Goal: Task Accomplishment & Management: Manage account settings

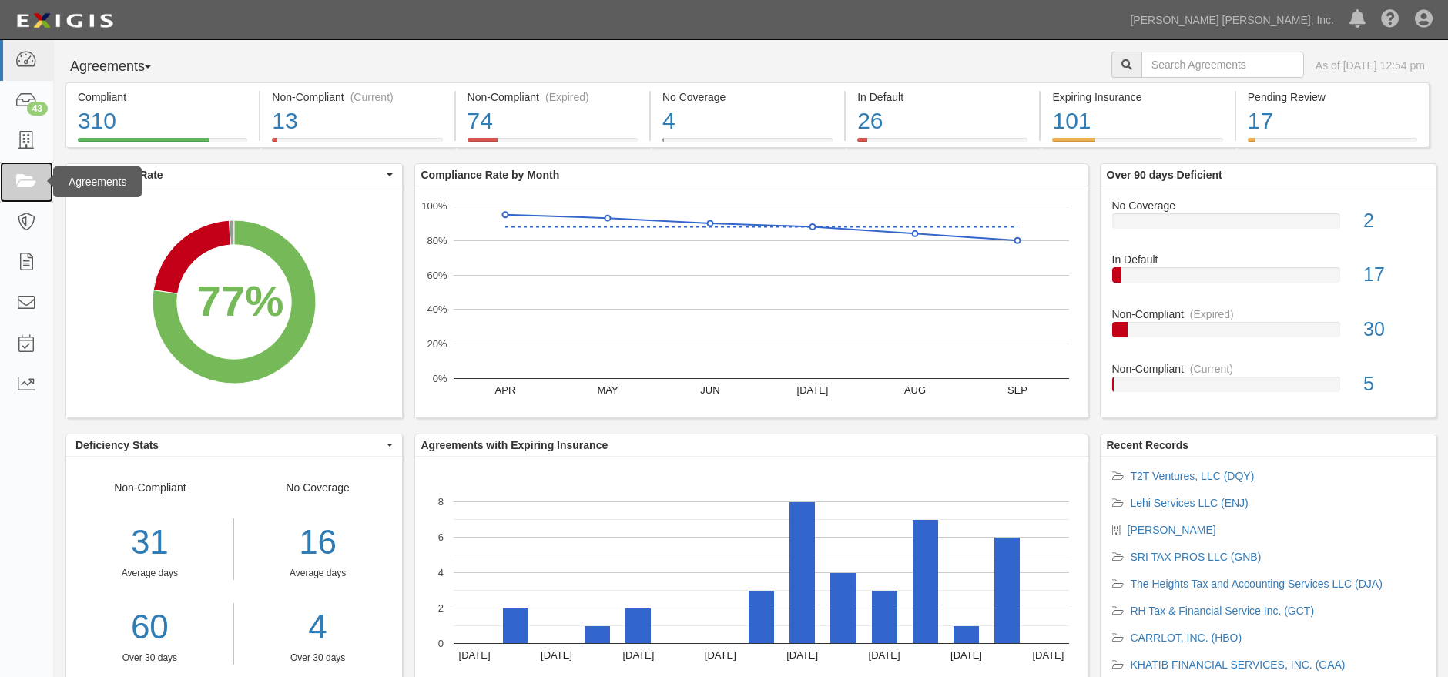
click at [24, 181] on icon at bounding box center [26, 182] width 22 height 18
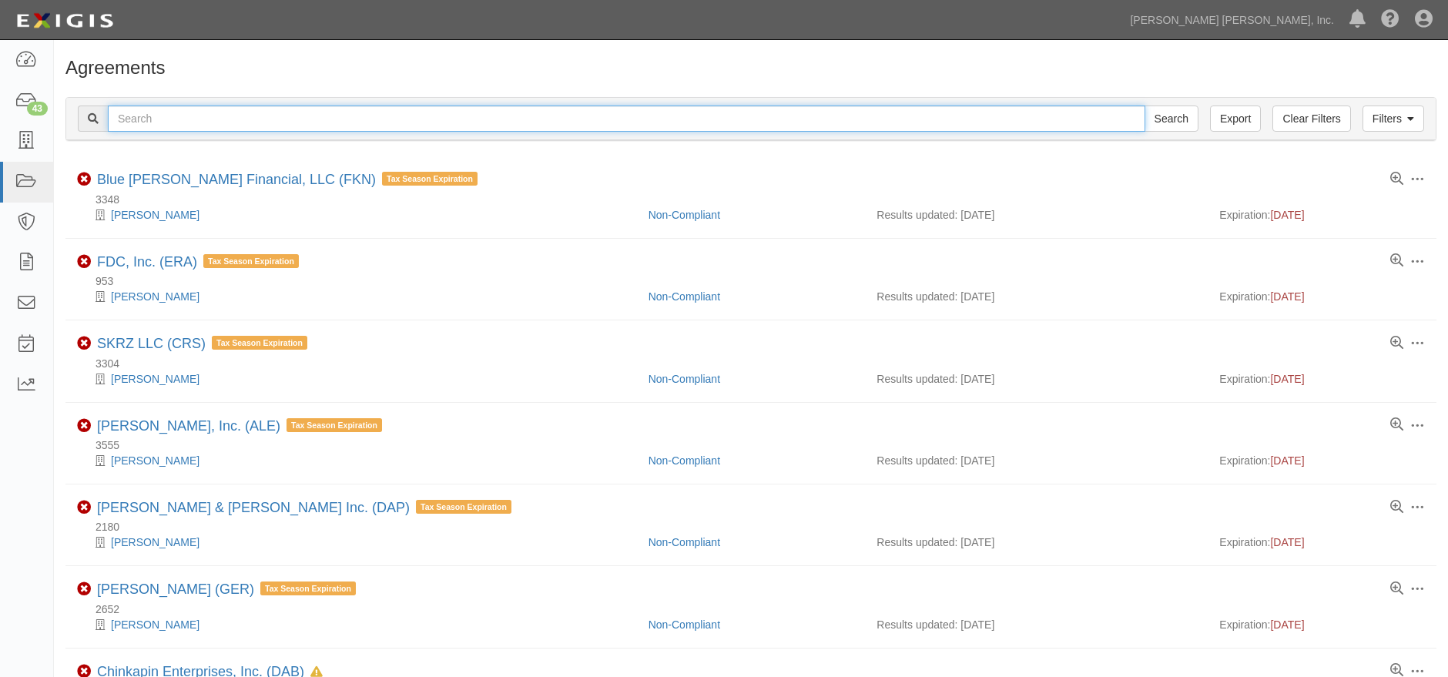
click at [325, 122] on input "text" at bounding box center [626, 118] width 1037 height 26
type input "frp"
click at [1144, 105] on input "Search" at bounding box center [1171, 118] width 54 height 26
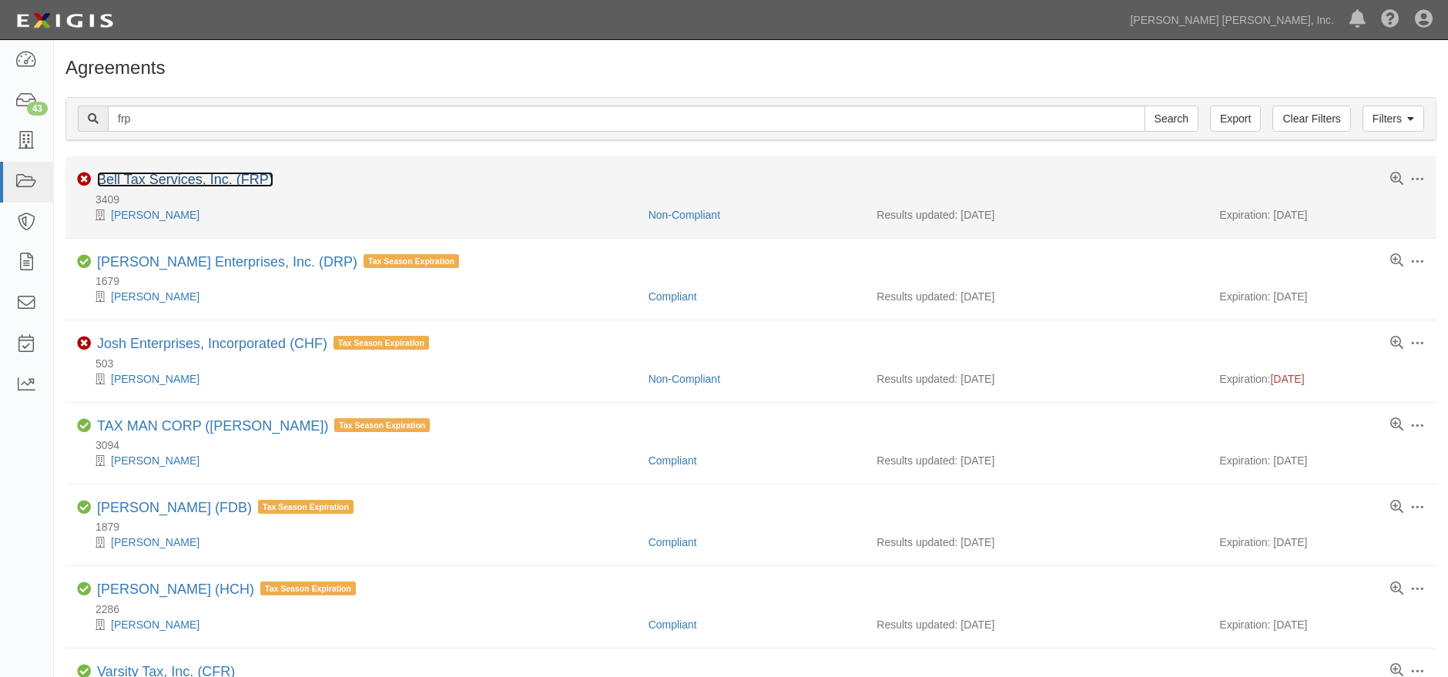
click at [210, 184] on link "Bell Tax Services, Inc. (FRP)" at bounding box center [185, 179] width 176 height 15
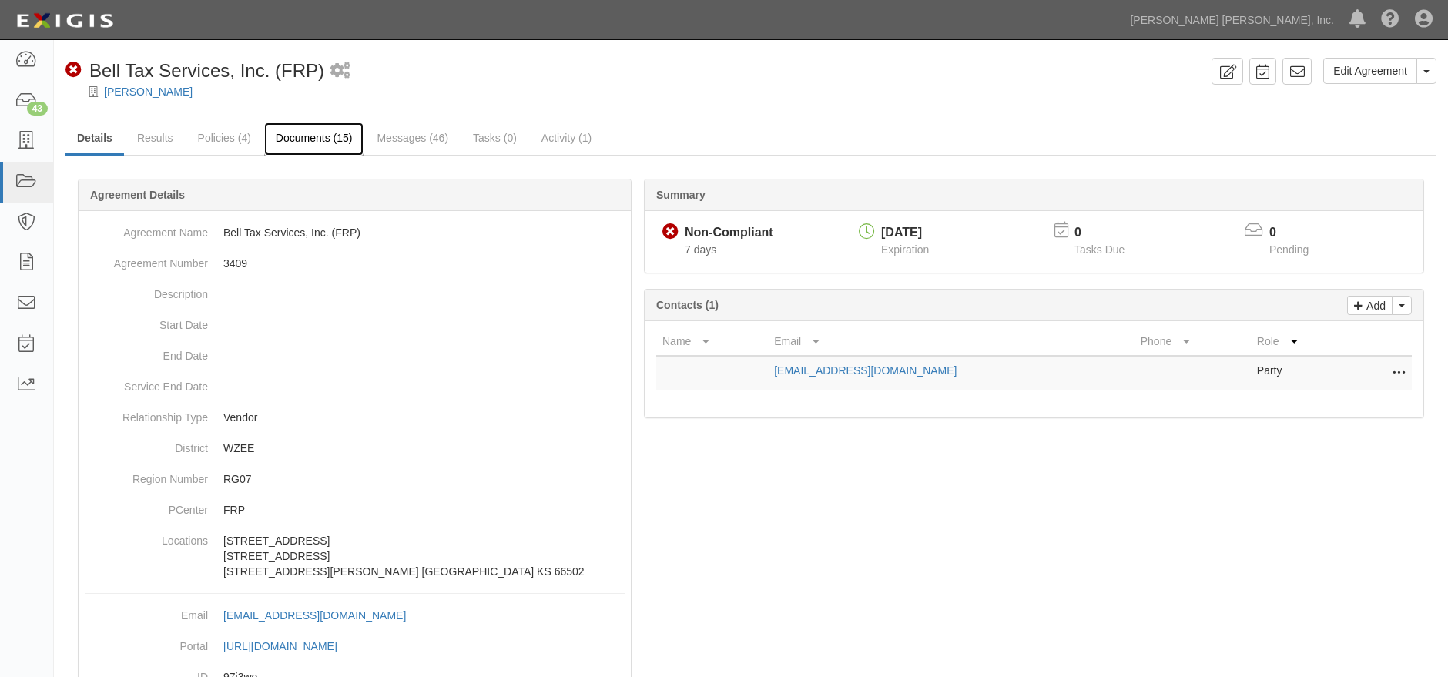
click at [295, 142] on link "Documents (15)" at bounding box center [314, 138] width 100 height 33
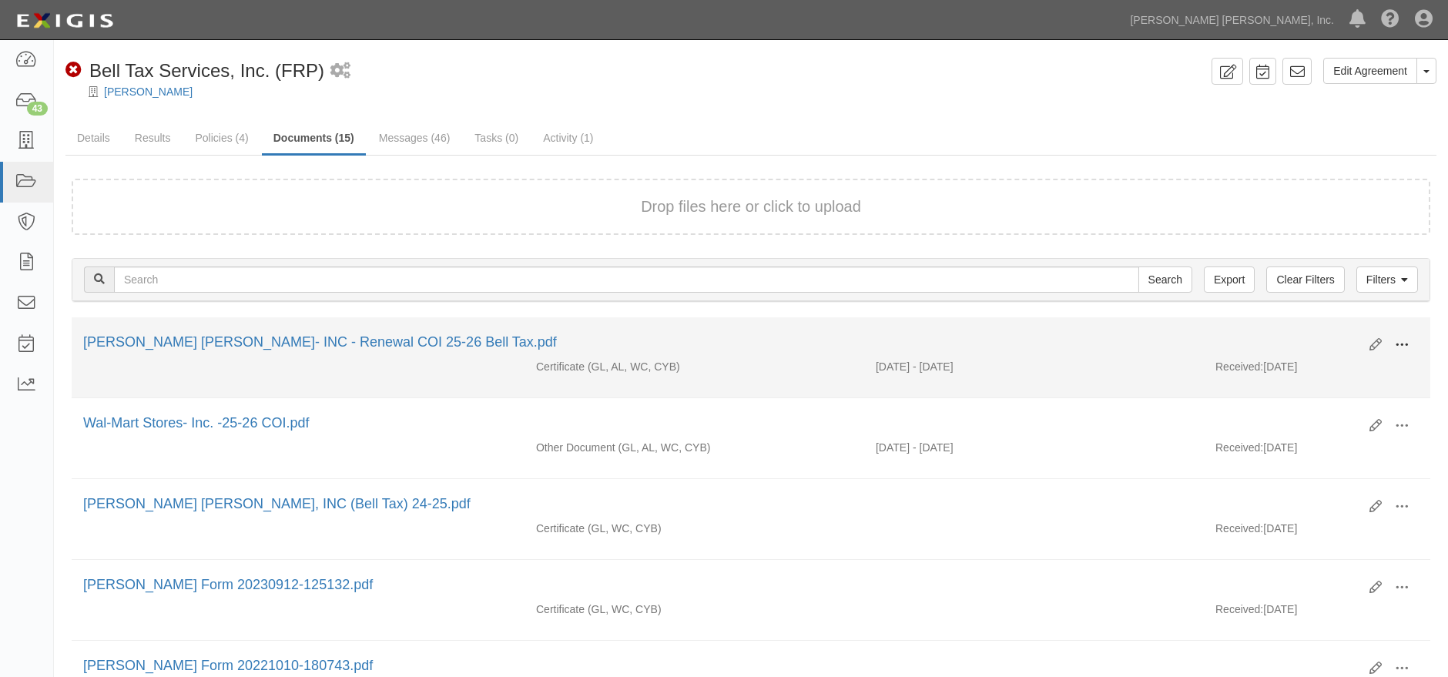
click at [1399, 340] on span at bounding box center [1401, 345] width 14 height 14
click at [1304, 364] on link "View" at bounding box center [1327, 367] width 122 height 28
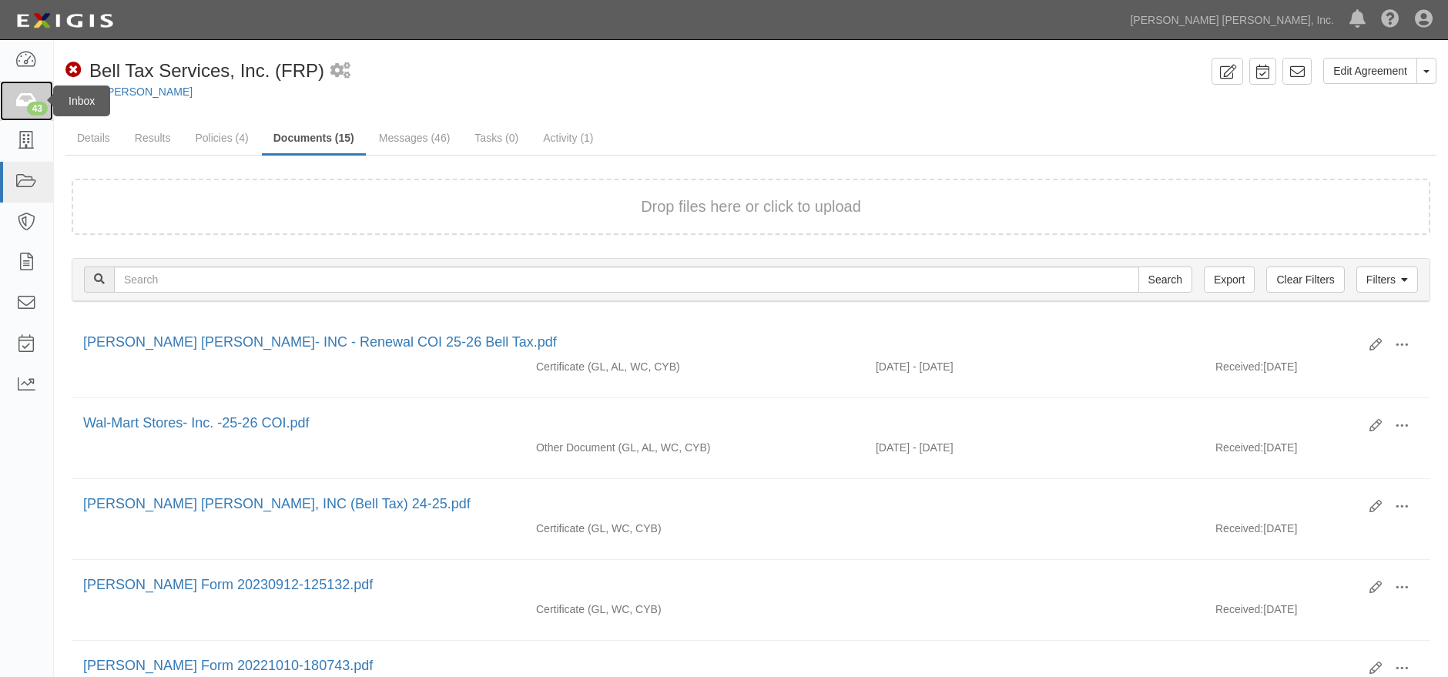
click at [15, 104] on icon at bounding box center [26, 101] width 22 height 18
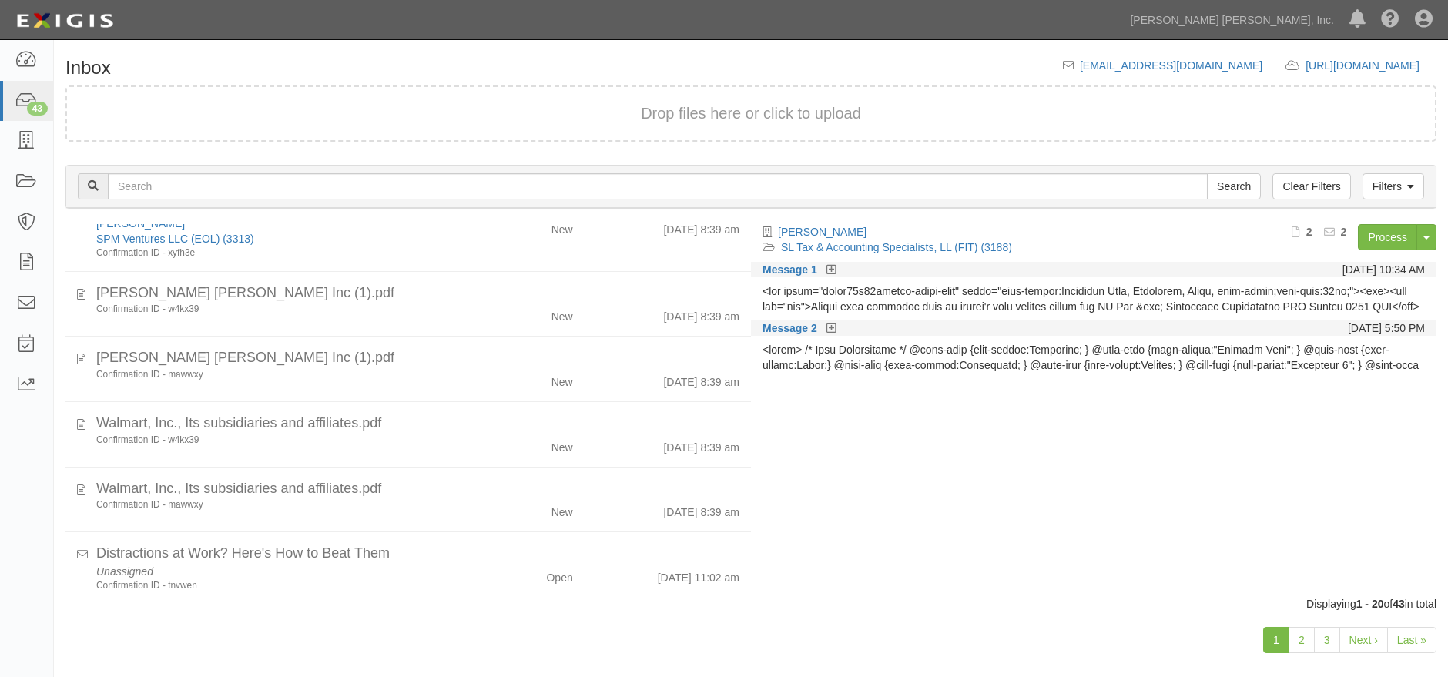
scroll to position [1142, 0]
